Goal: Task Accomplishment & Management: Manage account settings

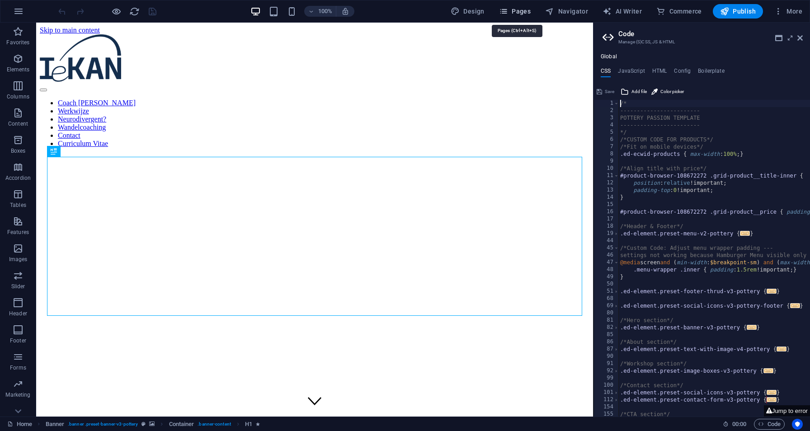
click at [530, 14] on span "Pages" at bounding box center [515, 11] width 32 height 9
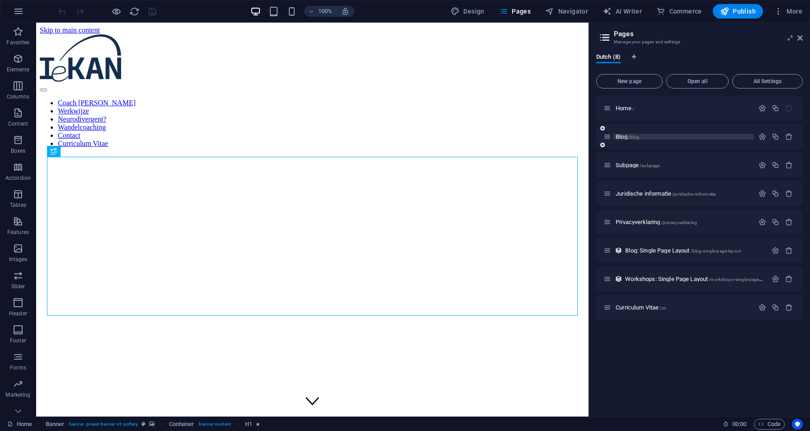
click at [621, 136] on span "Blog /blog" at bounding box center [628, 136] width 24 height 7
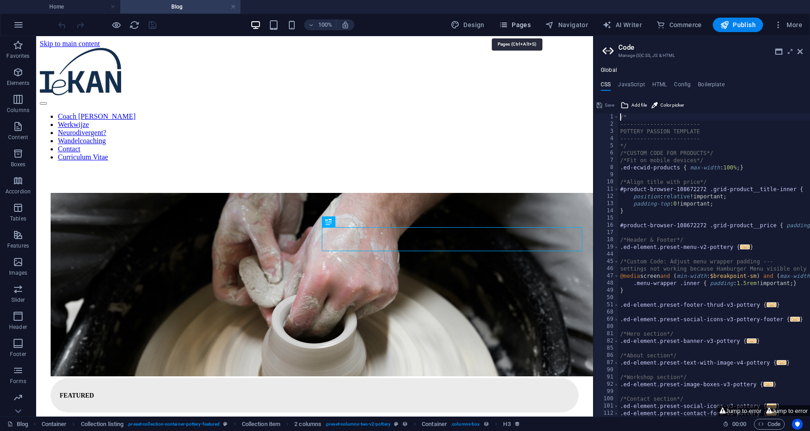
click at [528, 25] on span "Pages" at bounding box center [515, 24] width 32 height 9
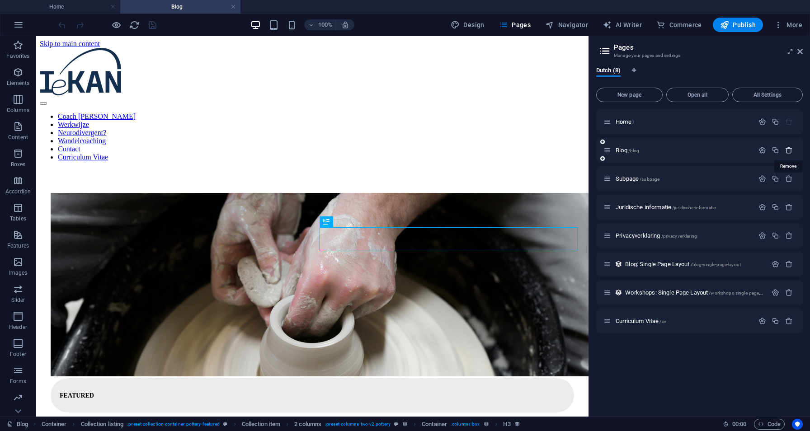
click at [790, 151] on icon "button" at bounding box center [789, 150] width 8 height 8
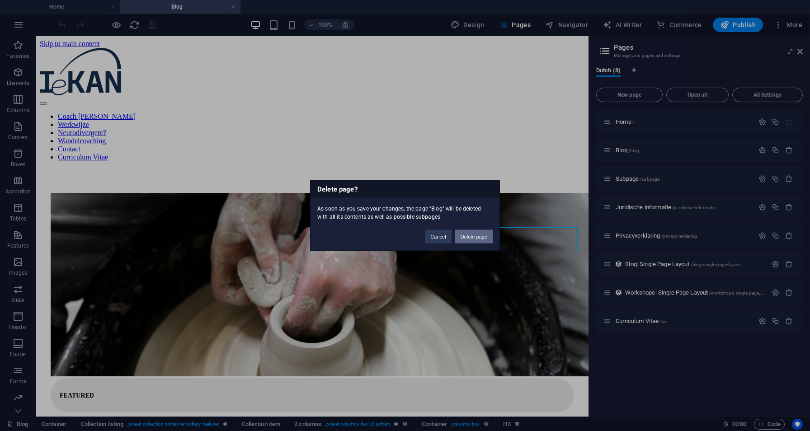
click at [476, 238] on button "Delete page" at bounding box center [474, 237] width 38 height 14
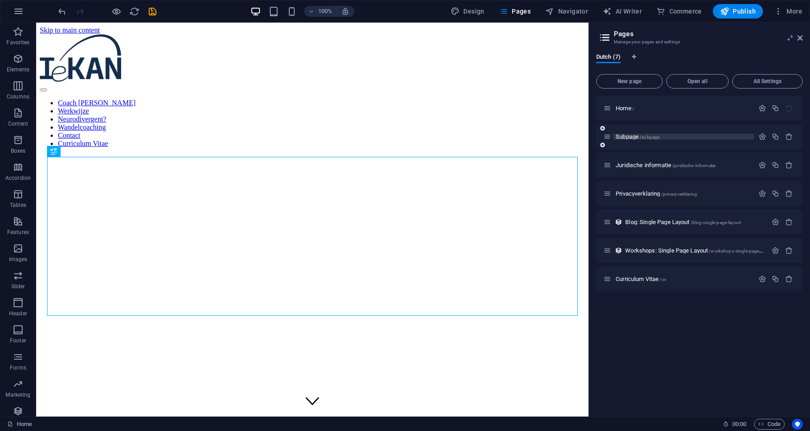
click at [634, 136] on span "Subpage /subpage" at bounding box center [638, 136] width 44 height 7
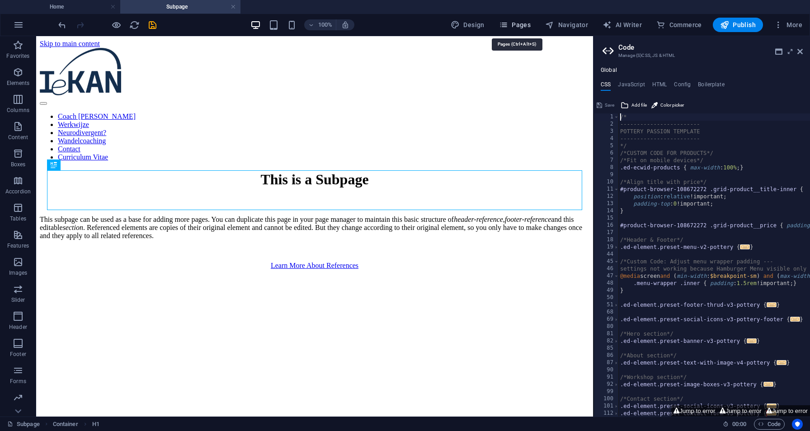
click at [528, 24] on span "Pages" at bounding box center [515, 24] width 32 height 9
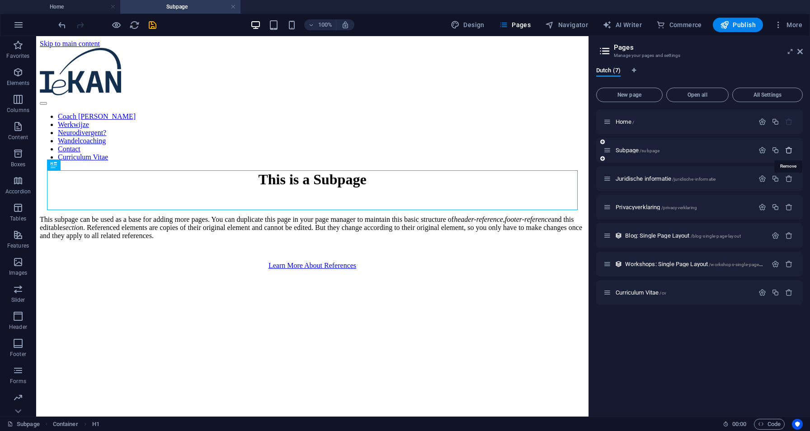
click at [791, 152] on icon "button" at bounding box center [789, 150] width 8 height 8
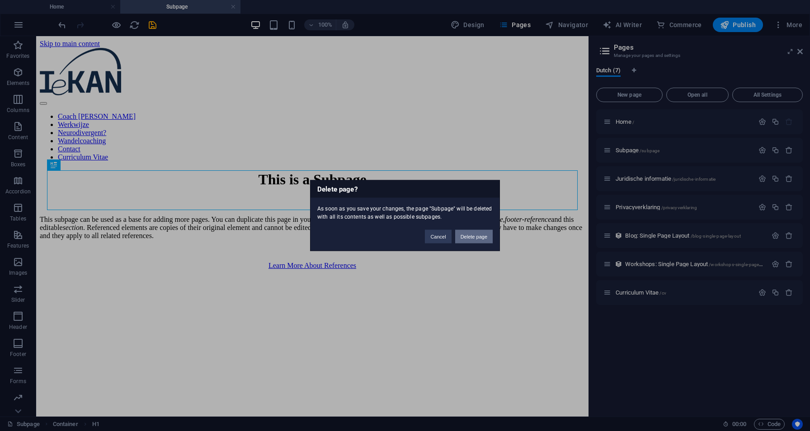
click at [470, 238] on button "Delete page" at bounding box center [474, 237] width 38 height 14
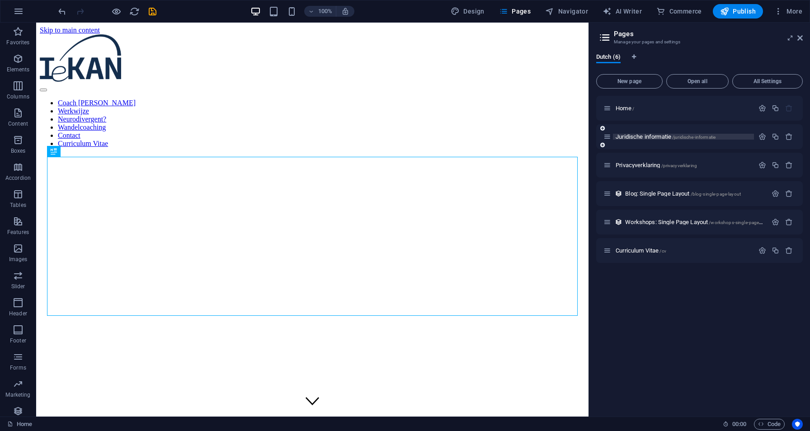
click at [663, 138] on span "Juridische informatie /juridische-informatie" at bounding box center [666, 136] width 100 height 7
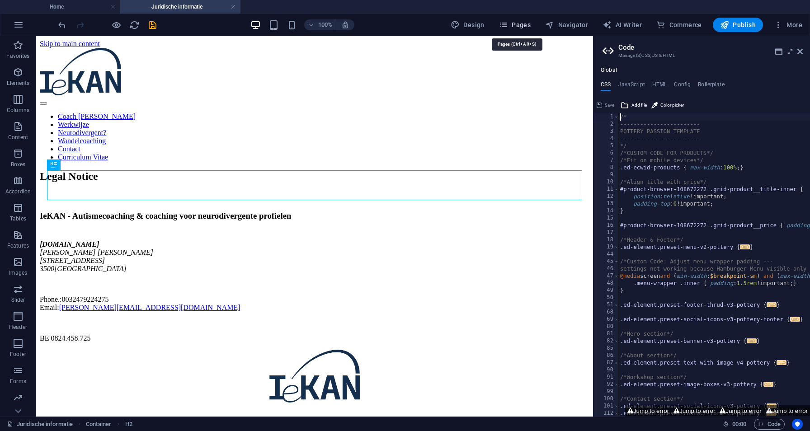
click at [519, 21] on span "Pages" at bounding box center [515, 24] width 32 height 9
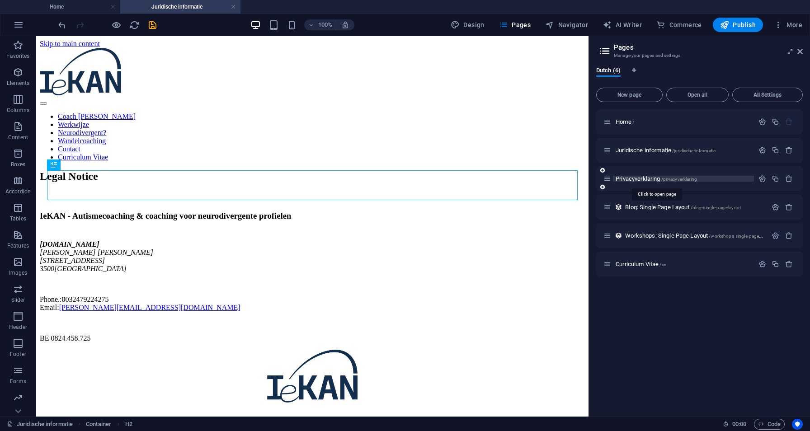
click at [635, 179] on span "Privacyverklaring /privacyverklaring" at bounding box center [656, 178] width 81 height 7
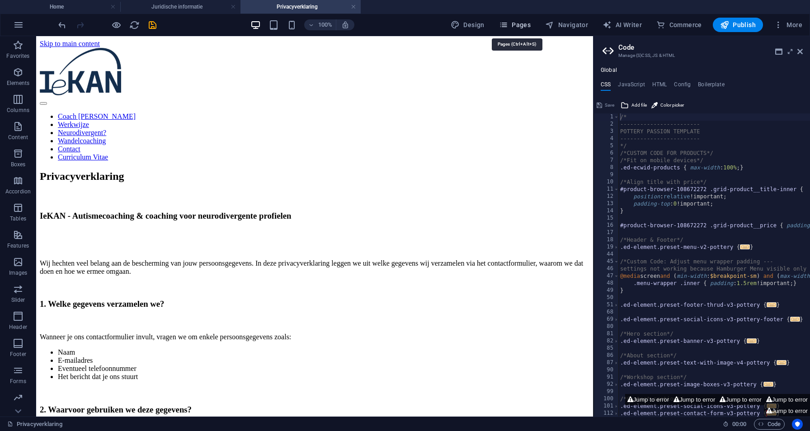
click at [531, 24] on span "Pages" at bounding box center [515, 24] width 32 height 9
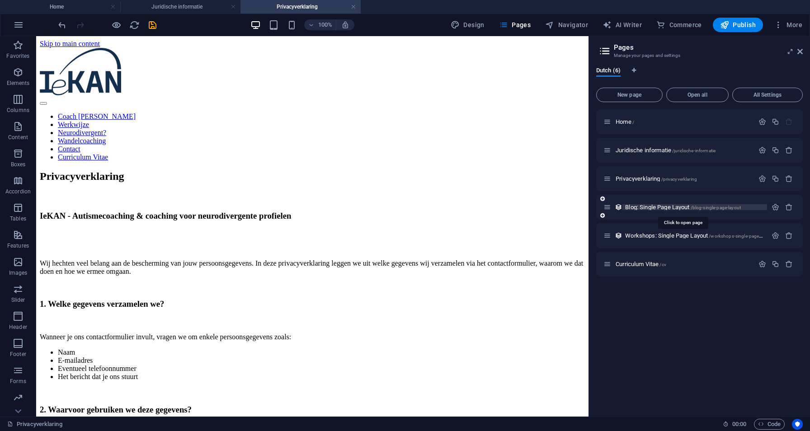
click at [678, 208] on span "Blog: Single Page Layout /blog-single-page-layout" at bounding box center [683, 207] width 116 height 7
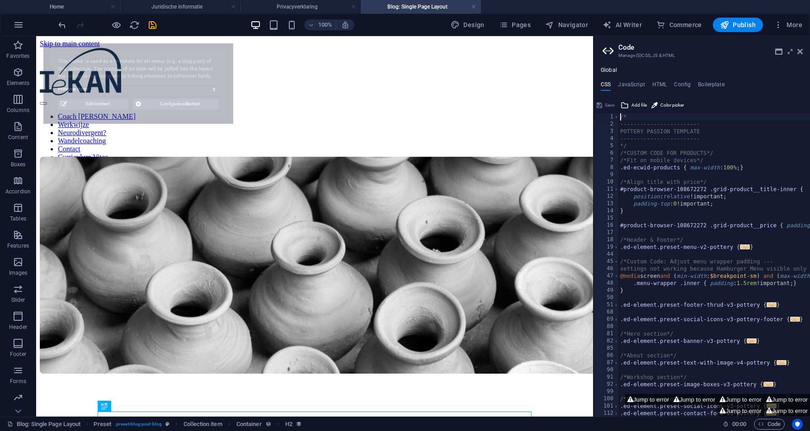
select select "68bde785a999e0da69002a4d"
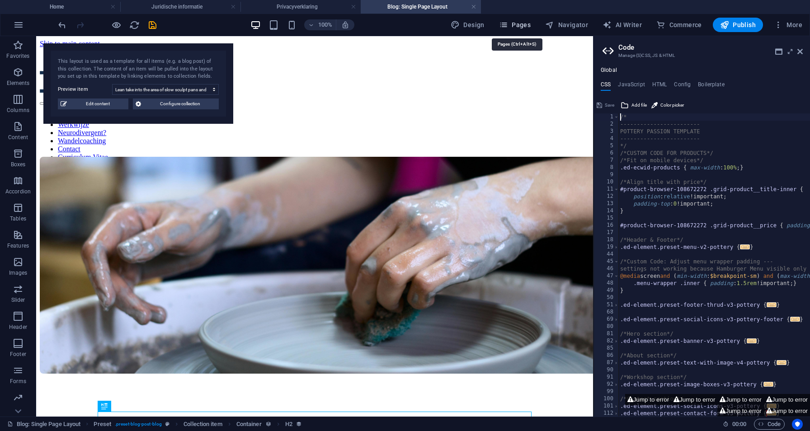
click at [528, 23] on span "Pages" at bounding box center [515, 24] width 32 height 9
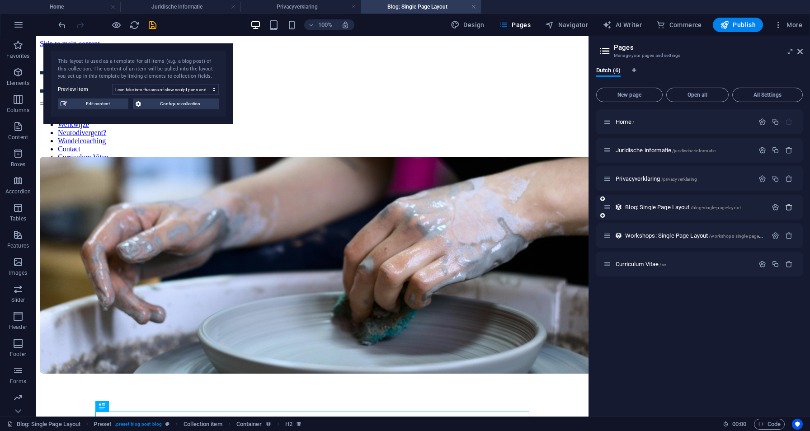
click at [788, 208] on icon "button" at bounding box center [789, 207] width 8 height 8
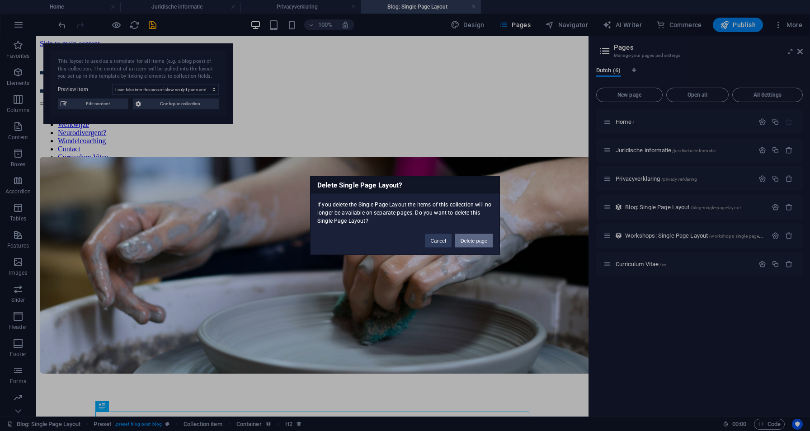
click at [477, 246] on button "Delete page" at bounding box center [474, 241] width 38 height 14
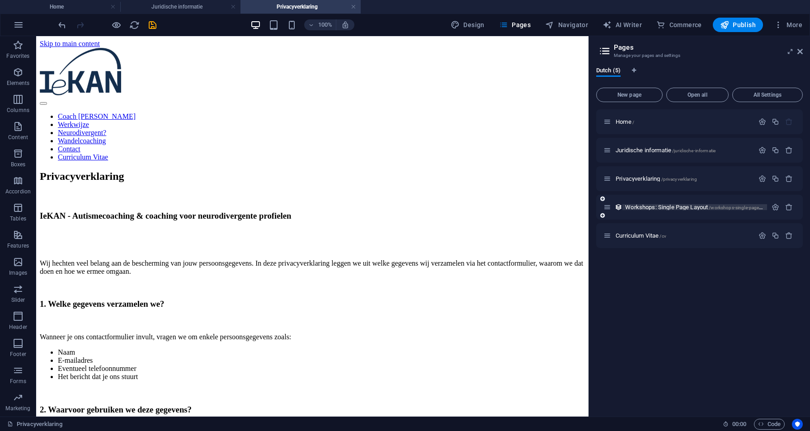
click at [652, 208] on span "Workshops: Single Page Layout /workshops-single-page-layout" at bounding box center [699, 207] width 148 height 7
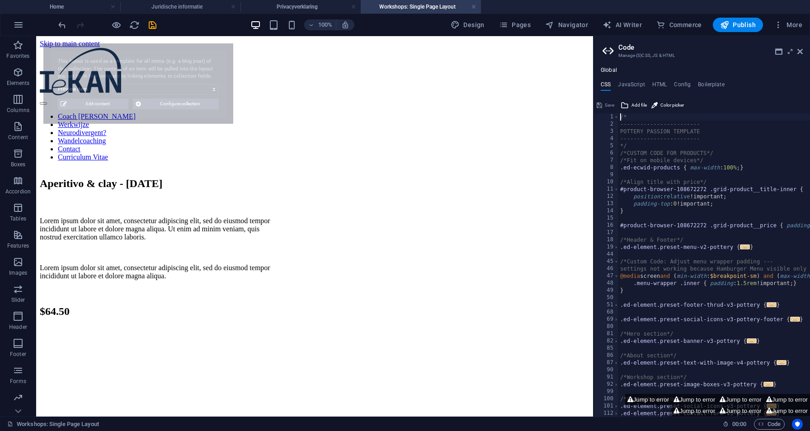
select select "68bde785a999e0da69002a54"
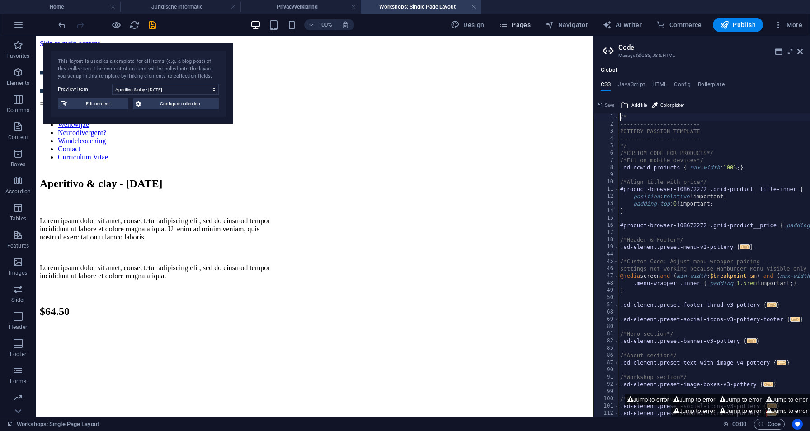
click at [507, 27] on icon "button" at bounding box center [503, 24] width 9 height 9
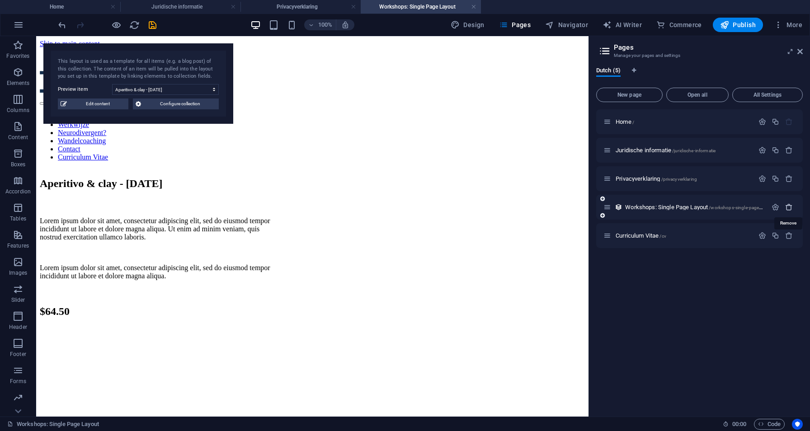
click at [788, 209] on icon "button" at bounding box center [789, 207] width 8 height 8
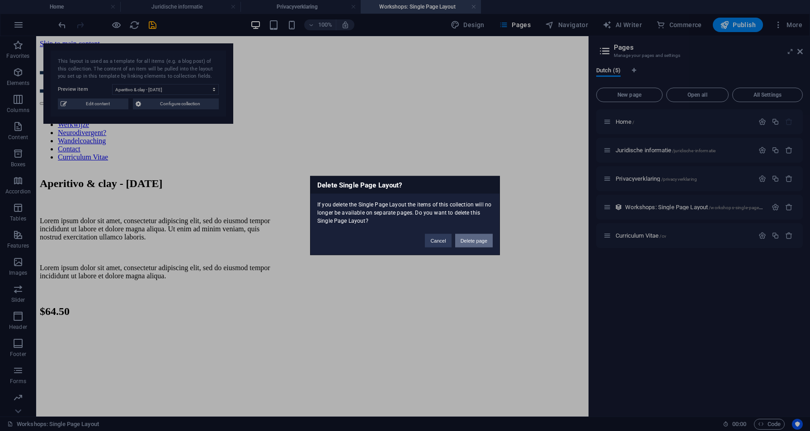
click at [463, 245] on button "Delete page" at bounding box center [474, 241] width 38 height 14
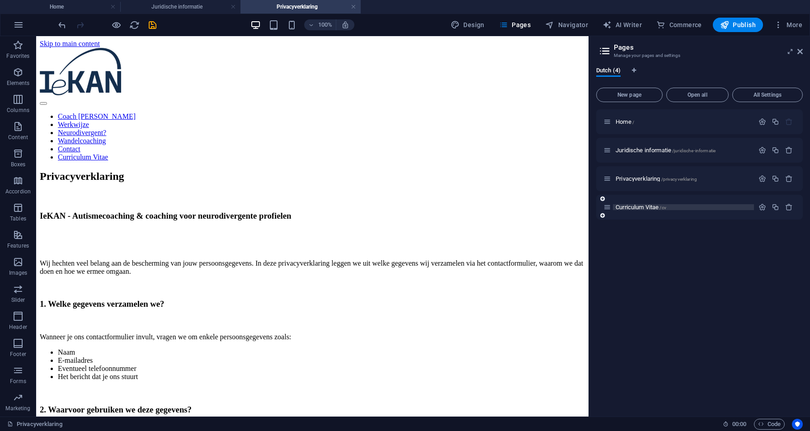
click at [647, 207] on span "Curriculum Vitae /cv" at bounding box center [641, 207] width 51 height 7
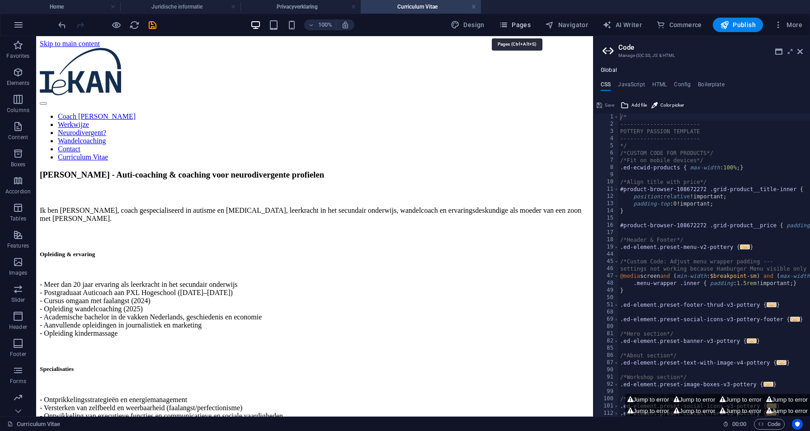
click at [522, 27] on span "Pages" at bounding box center [515, 24] width 32 height 9
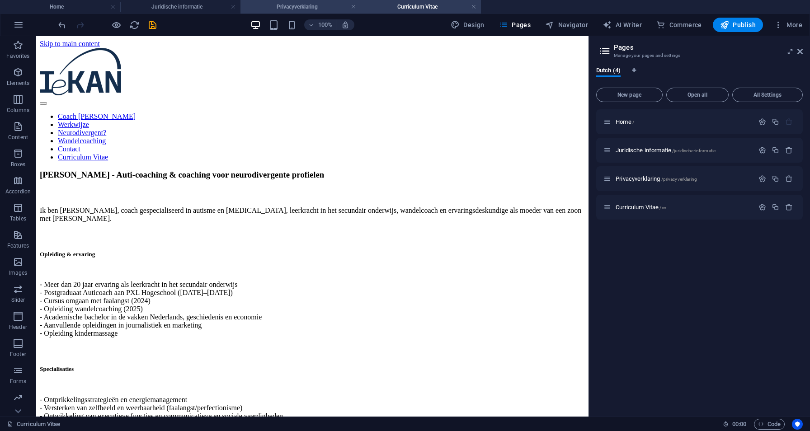
click at [326, 9] on h4 "Privacyverklaring" at bounding box center [301, 7] width 120 height 10
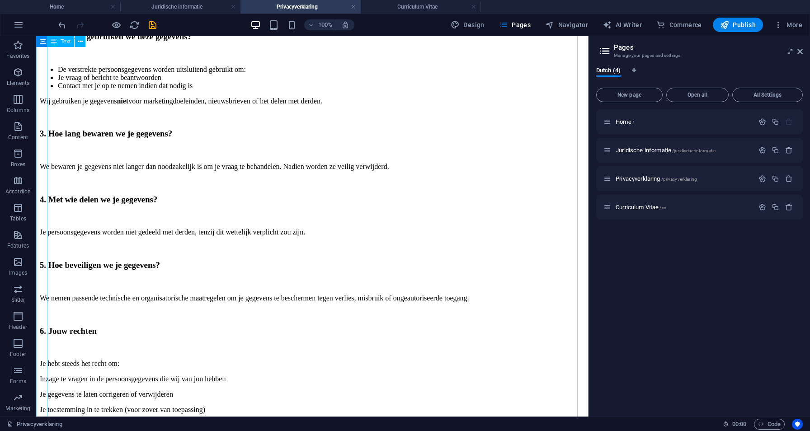
scroll to position [515, 0]
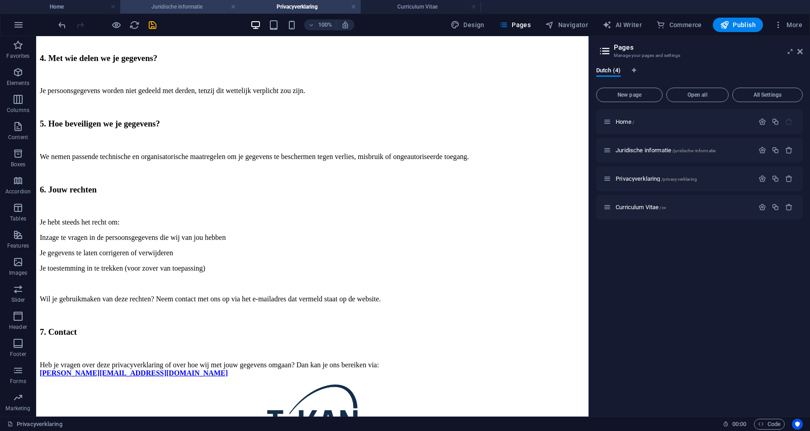
click at [200, 9] on h4 "Juridische informatie" at bounding box center [180, 7] width 120 height 10
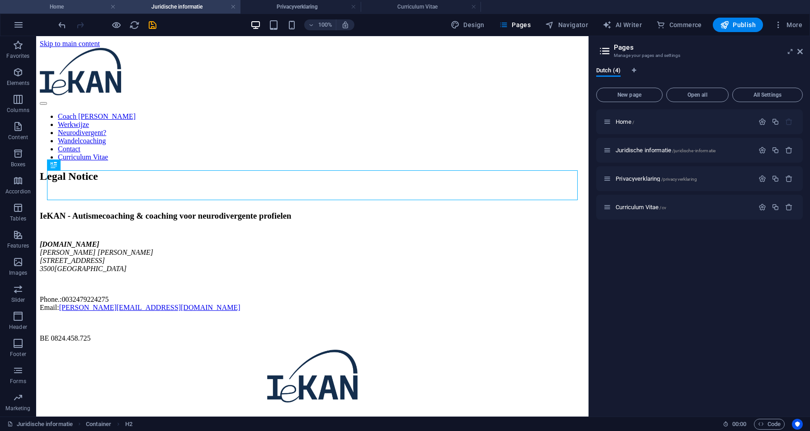
click at [87, 9] on h4 "Home" at bounding box center [60, 7] width 120 height 10
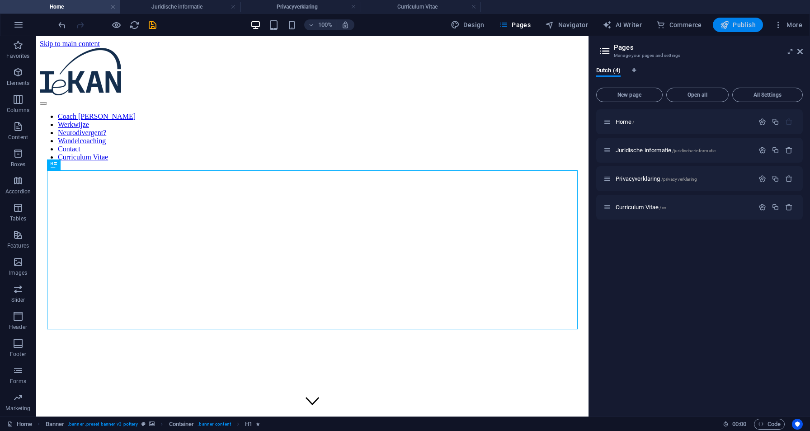
click at [746, 21] on span "Publish" at bounding box center [738, 24] width 36 height 9
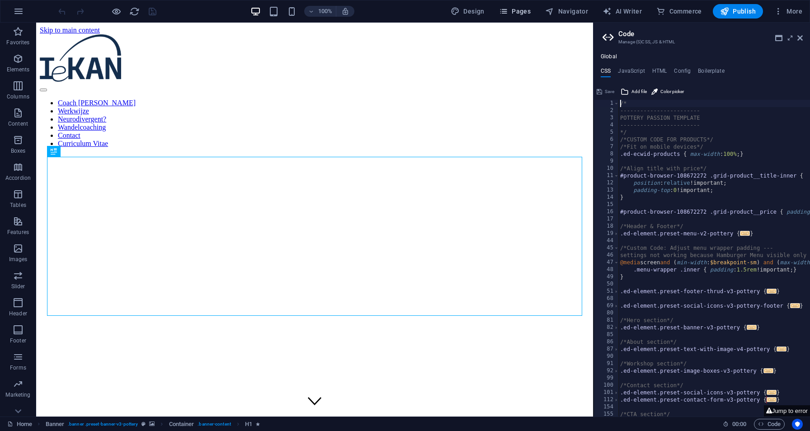
click at [528, 10] on span "Pages" at bounding box center [515, 11] width 32 height 9
